Goal: Task Accomplishment & Management: Complete application form

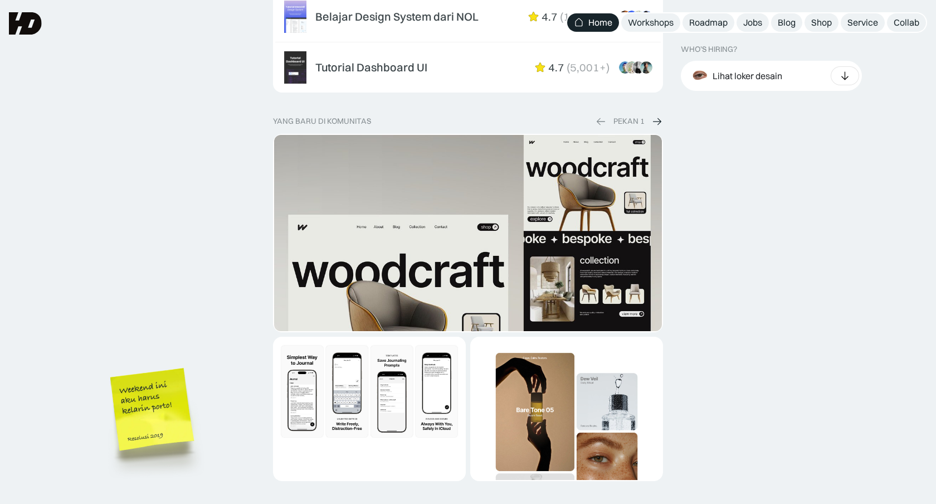
scroll to position [2163, 0]
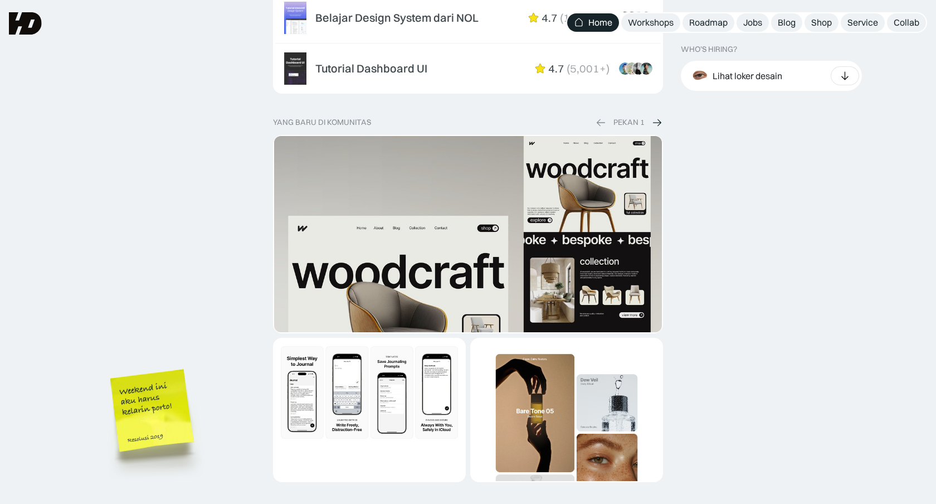
click at [480, 213] on img "1 of 2" at bounding box center [468, 349] width 388 height 426
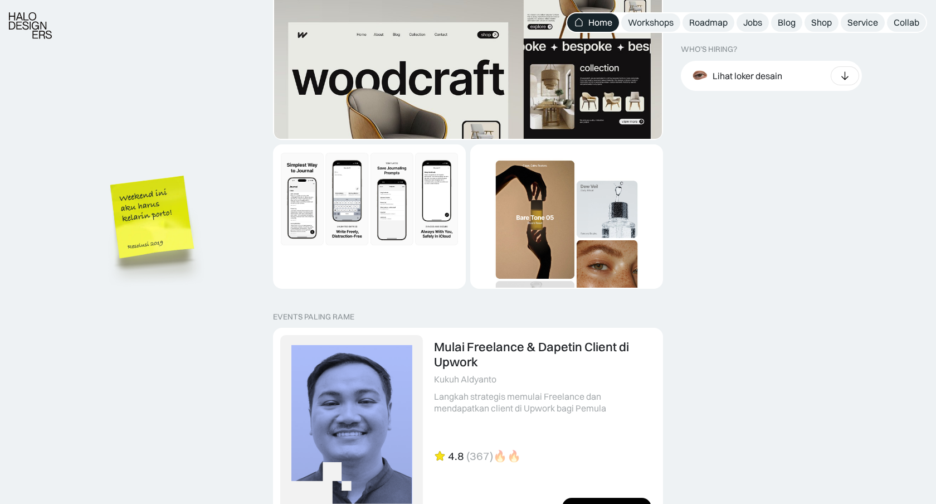
scroll to position [2636, 0]
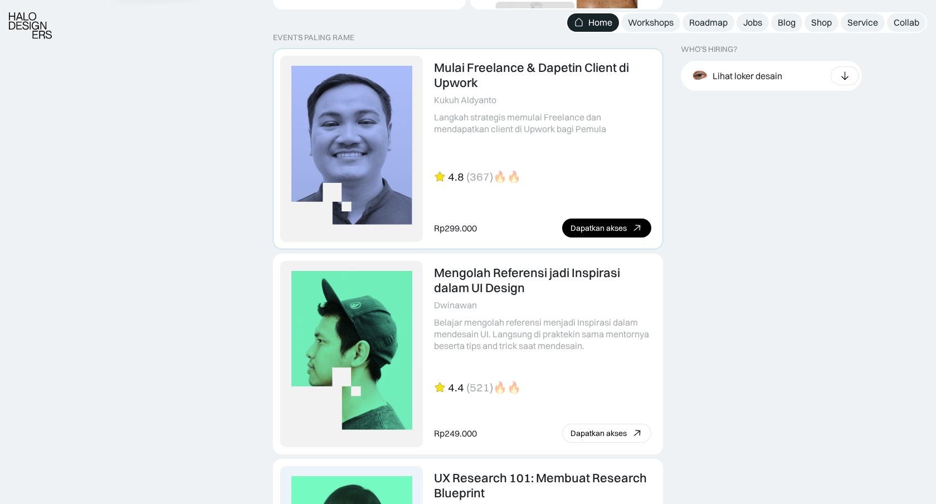
click at [600, 231] on div "Dapatkan akses" at bounding box center [598, 227] width 56 height 9
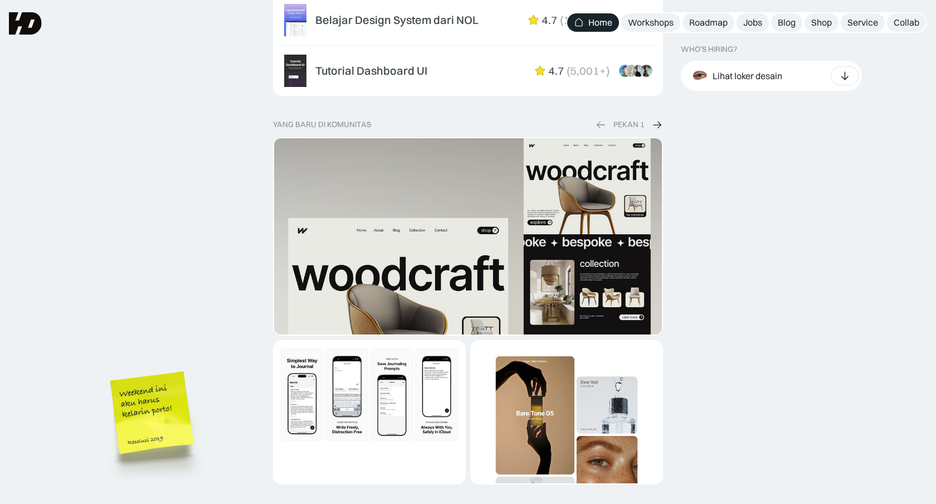
scroll to position [2064, 0]
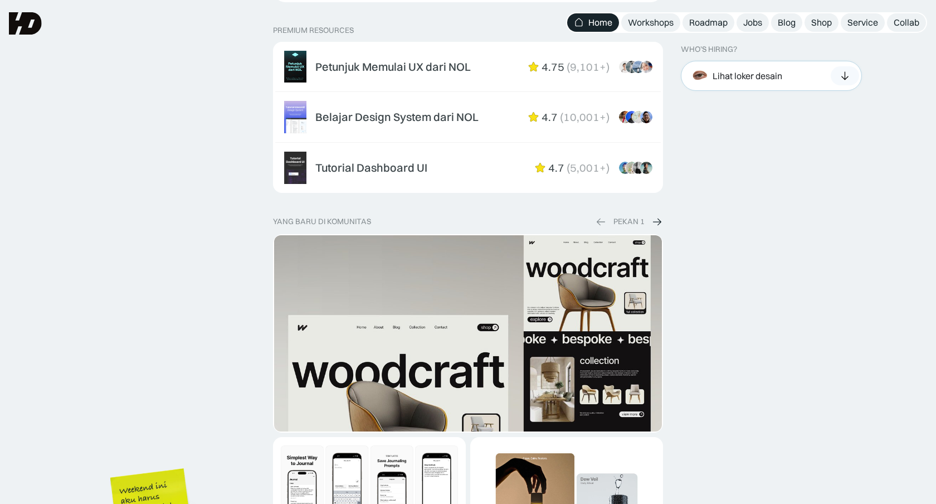
click at [773, 77] on div "Lihat loker desain" at bounding box center [747, 76] width 70 height 12
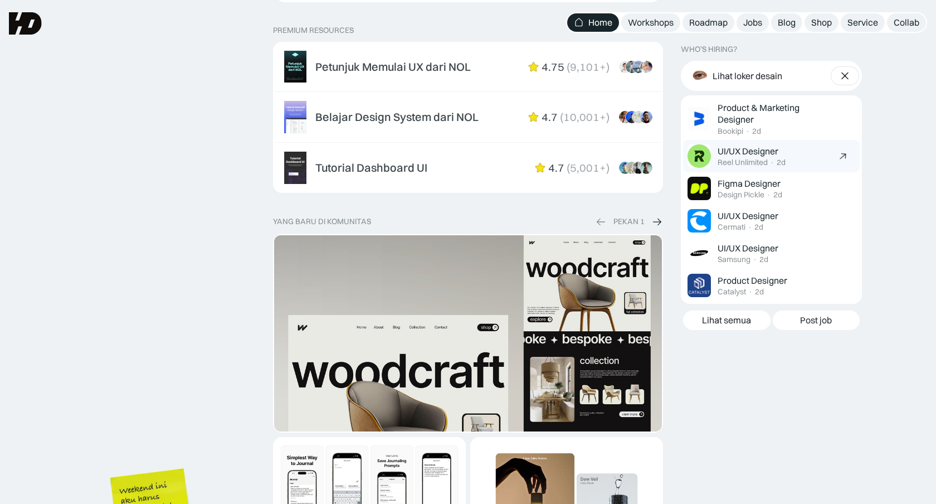
click at [814, 147] on div "UI/UX Designer Reel Unlimited · 2d" at bounding box center [774, 156] width 114 height 22
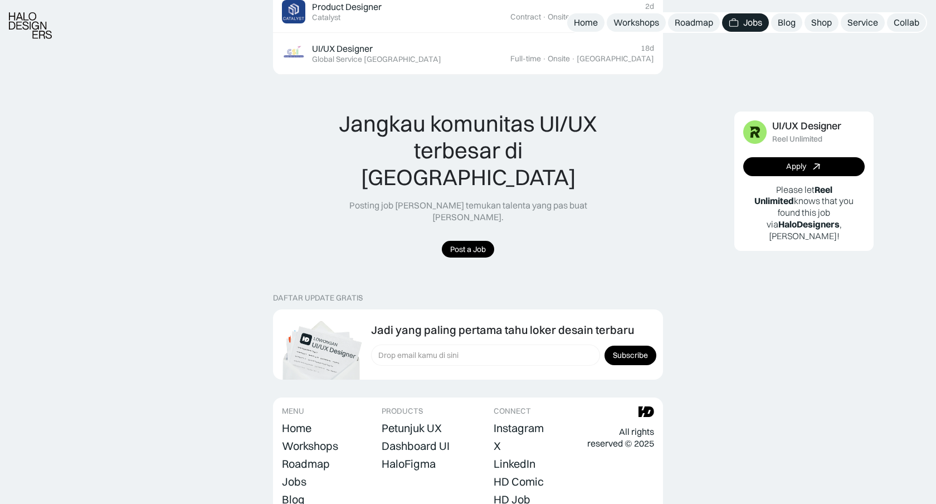
scroll to position [1328, 0]
